Goal: Navigation & Orientation: Find specific page/section

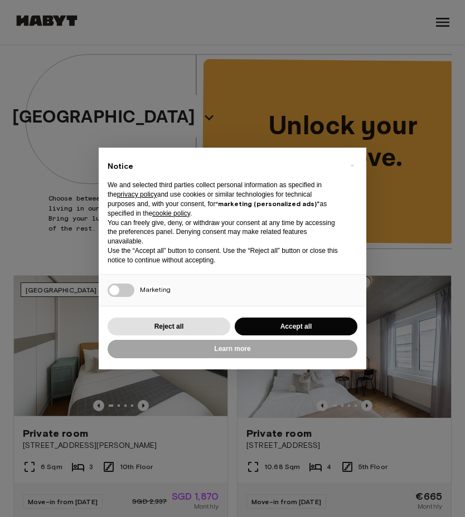
scroll to position [11, 0]
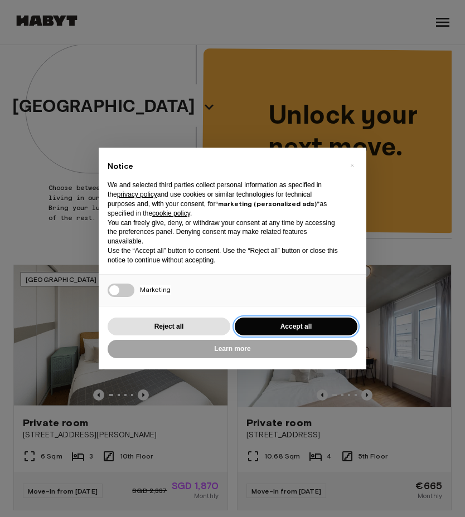
click at [259, 324] on button "Accept all" at bounding box center [296, 327] width 123 height 18
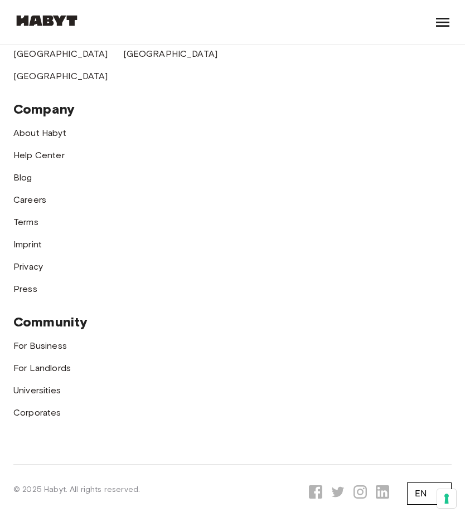
scroll to position [3334, 0]
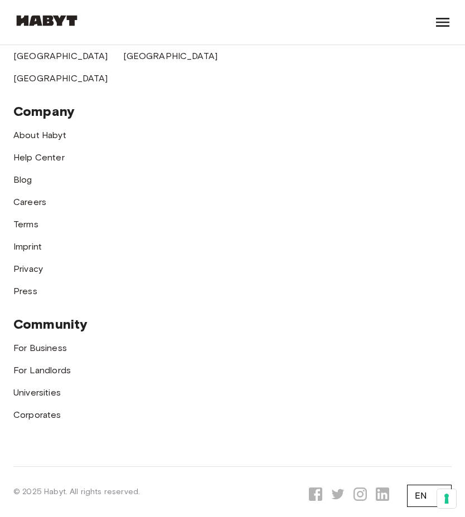
click at [31, 128] on div "About Habyt" at bounding box center [232, 131] width 438 height 22
click at [31, 138] on link "About Habyt" at bounding box center [39, 135] width 53 height 11
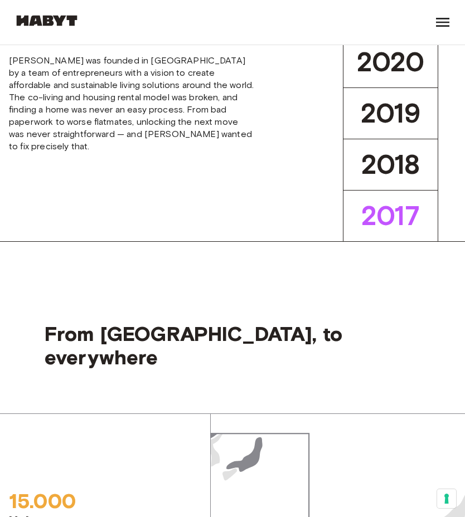
scroll to position [275, 0]
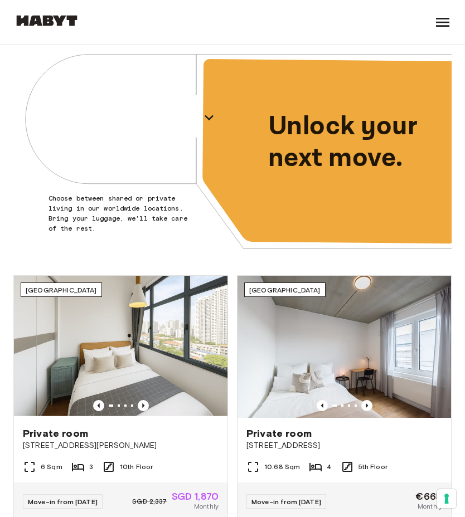
click at [440, 20] on icon at bounding box center [443, 22] width 18 height 18
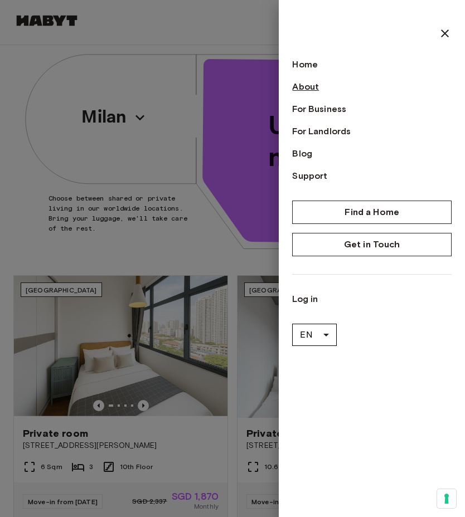
click at [314, 93] on link "About" at bounding box center [371, 86] width 159 height 13
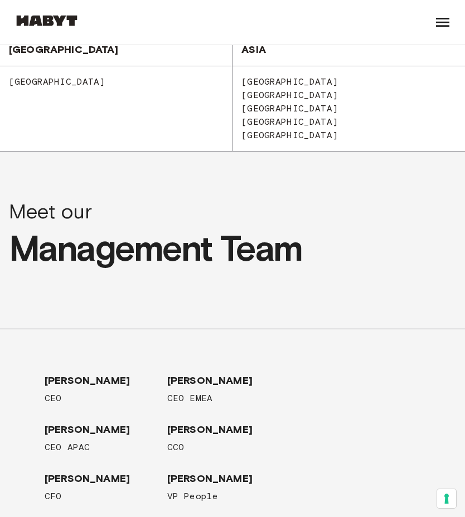
scroll to position [1171, 0]
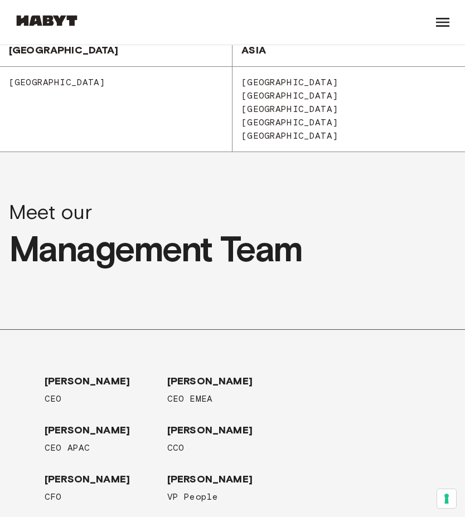
click at [65, 88] on span "[GEOGRAPHIC_DATA]" at bounding box center [52, 82] width 105 height 11
click at [60, 88] on span "[GEOGRAPHIC_DATA]" at bounding box center [52, 82] width 105 height 11
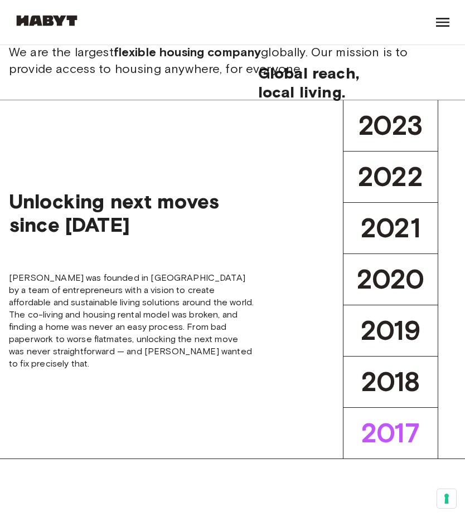
scroll to position [0, 0]
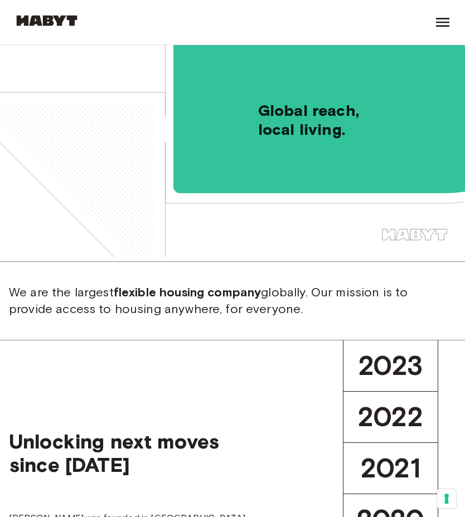
click at [438, 10] on div at bounding box center [443, 22] width 18 height 45
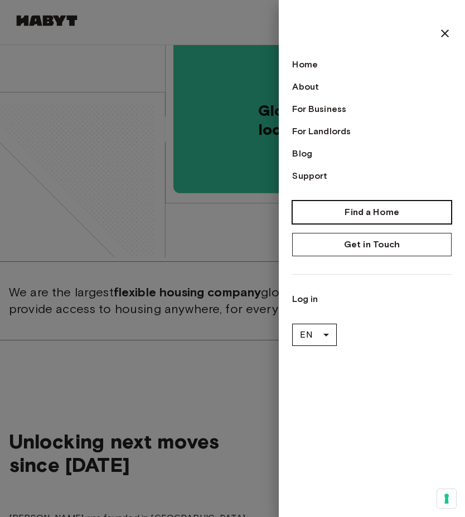
click at [313, 211] on link "Find a Home" at bounding box center [371, 212] width 159 height 23
